Goal: Task Accomplishment & Management: Manage account settings

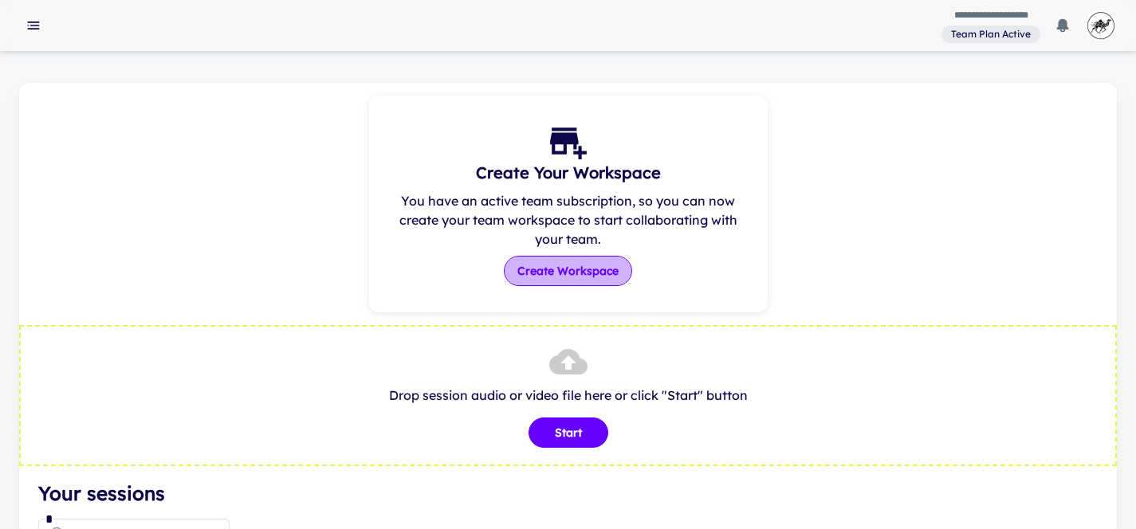
click at [576, 277] on button "Create Workspace" at bounding box center [568, 271] width 128 height 30
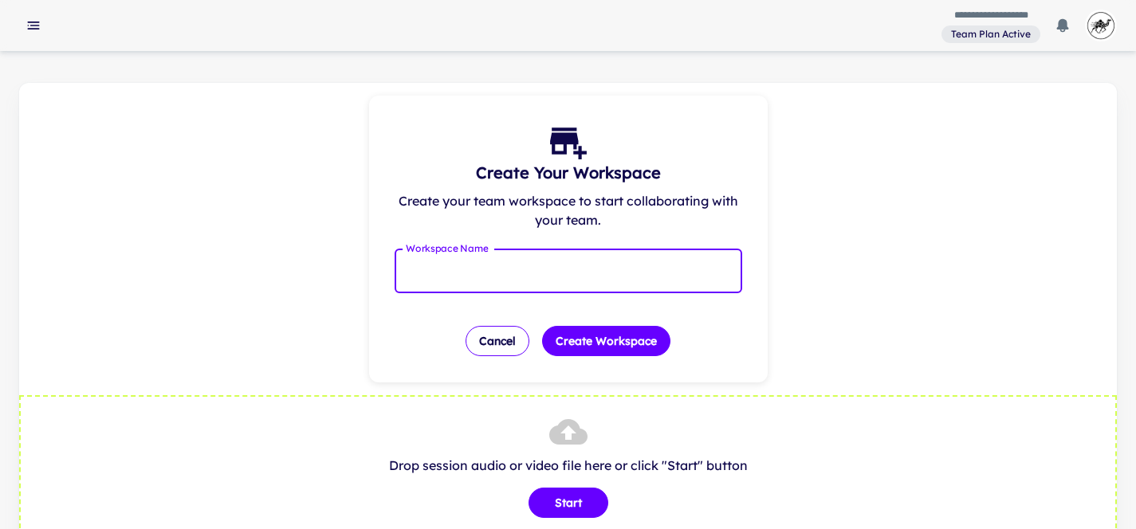
click at [552, 261] on input "Workspace Name" at bounding box center [569, 271] width 348 height 45
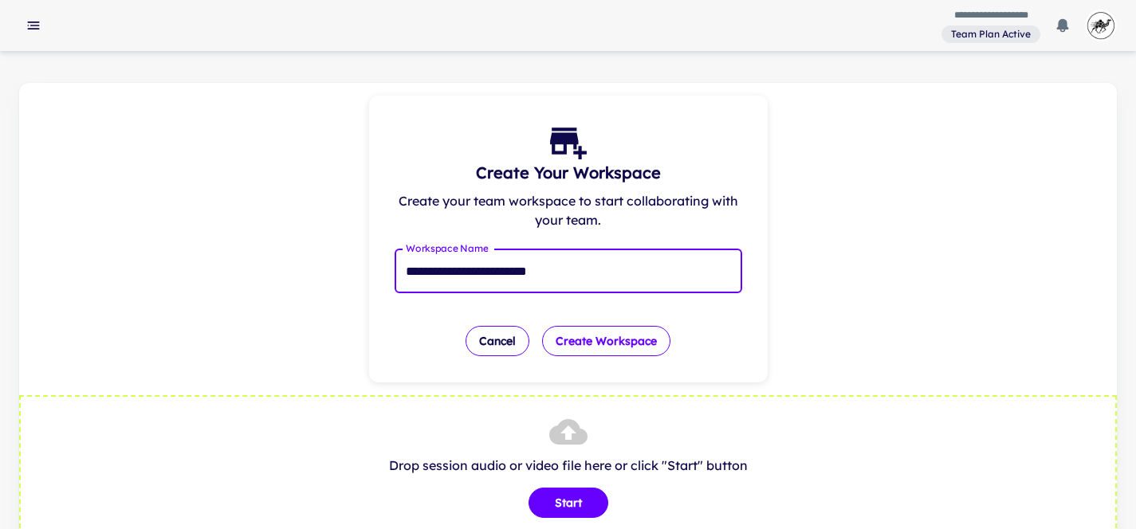
type input "**********"
click at [654, 342] on button "Create Workspace" at bounding box center [606, 341] width 128 height 30
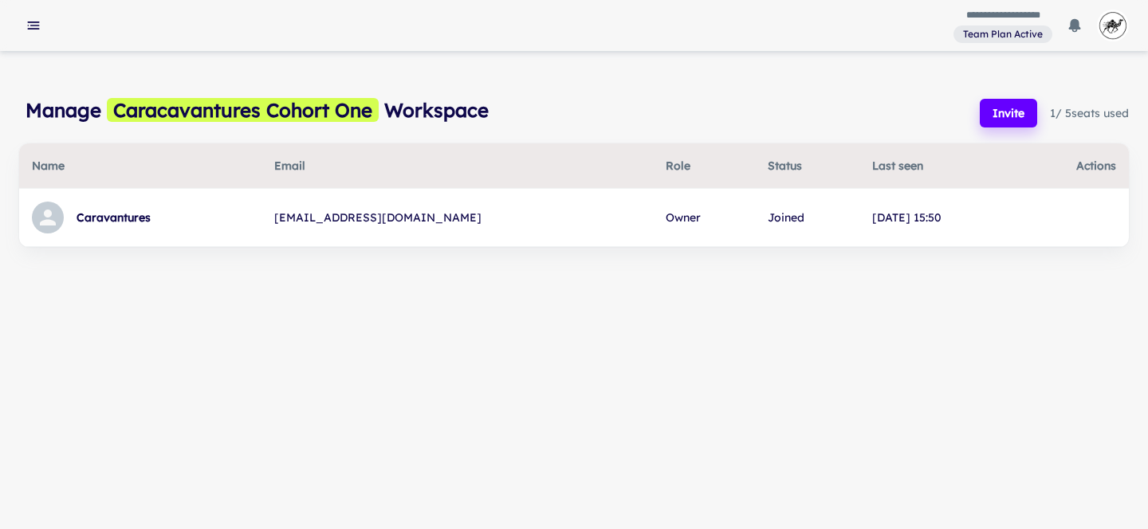
click at [42, 218] on icon at bounding box center [48, 218] width 24 height 24
click at [62, 223] on div at bounding box center [48, 218] width 32 height 32
click at [408, 224] on td "[EMAIL_ADDRESS][DOMAIN_NAME]" at bounding box center [456, 218] width 391 height 58
click at [755, 183] on th "Status" at bounding box center [807, 165] width 104 height 45
click at [33, 29] on rect "button" at bounding box center [34, 29] width 12 height 2
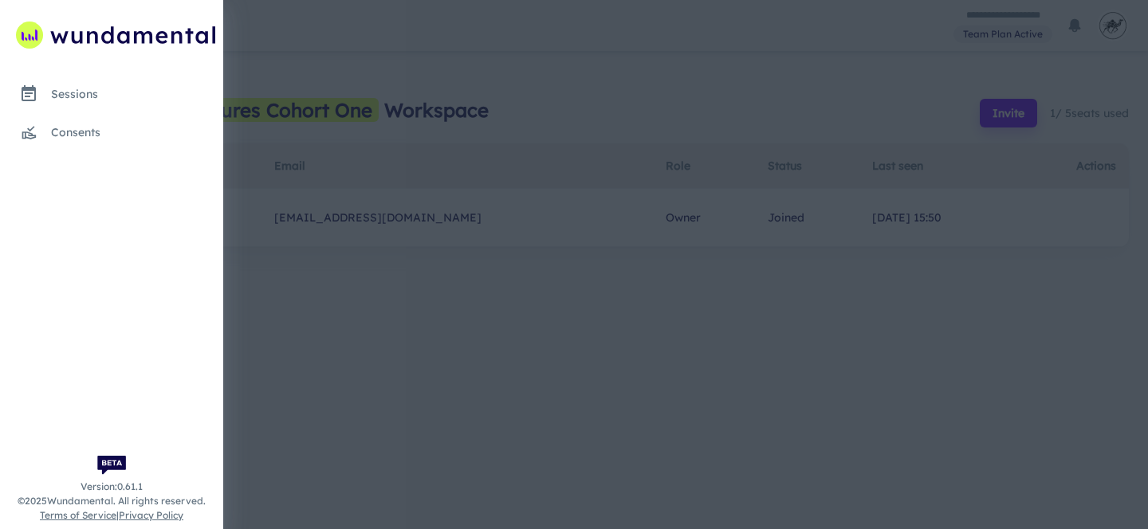
click at [341, 43] on div at bounding box center [574, 264] width 1148 height 529
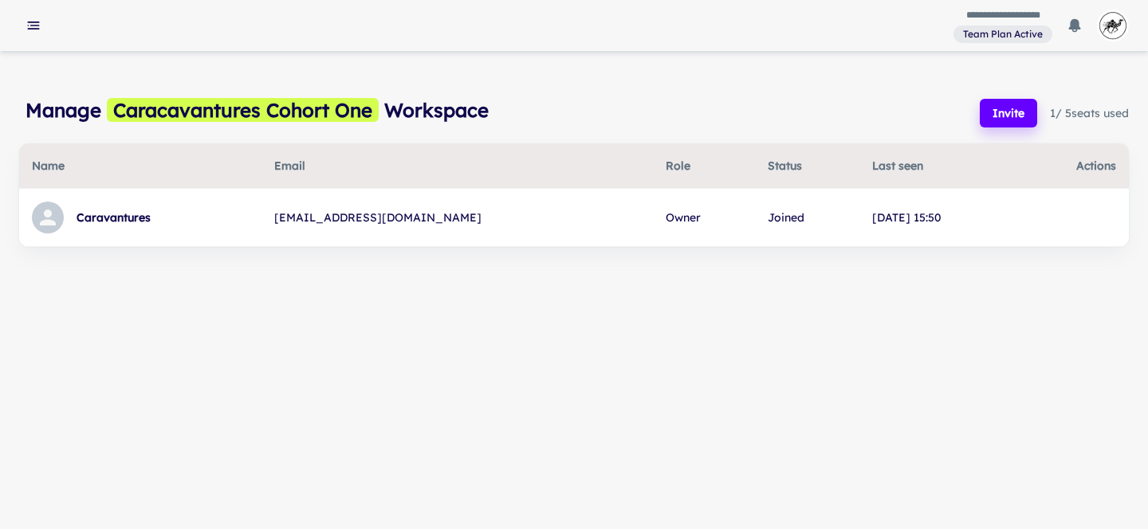
click at [859, 219] on td "[DATE] 15:50" at bounding box center [938, 218] width 159 height 58
click at [1121, 14] on img "button" at bounding box center [1113, 26] width 32 height 32
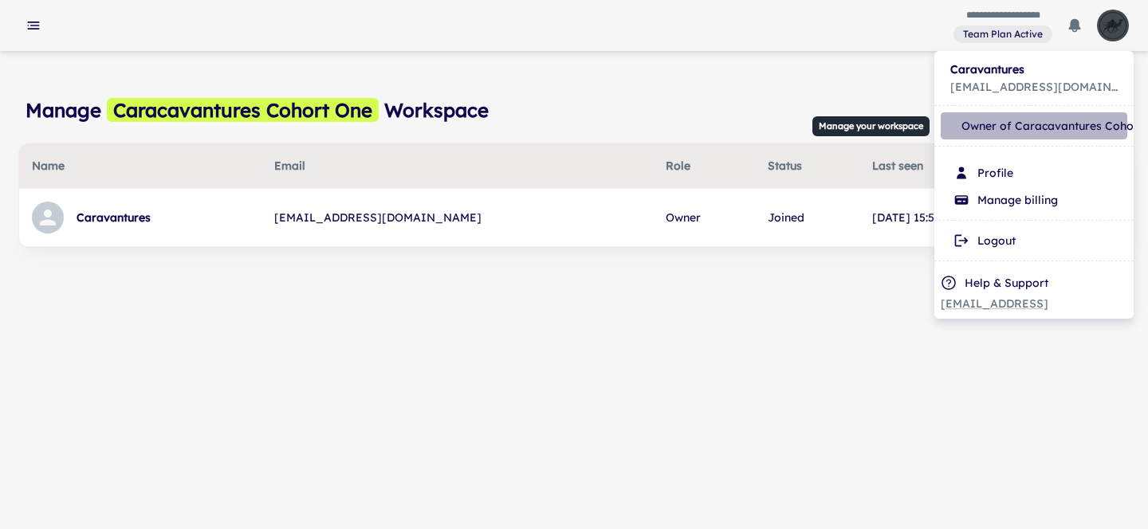
click at [994, 124] on p "Owner of Caracavantures Cohort One" at bounding box center [1064, 126] width 206 height 18
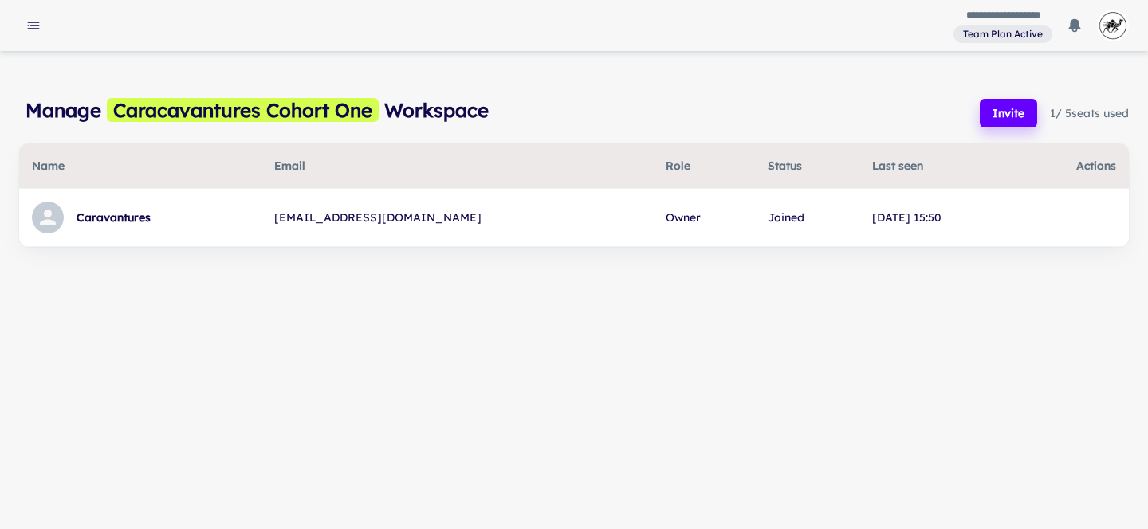
click at [525, 105] on div "Manage Caracavantures Cohort One Workspace Invite 1 / 5 seats used" at bounding box center [574, 113] width 1110 height 35
